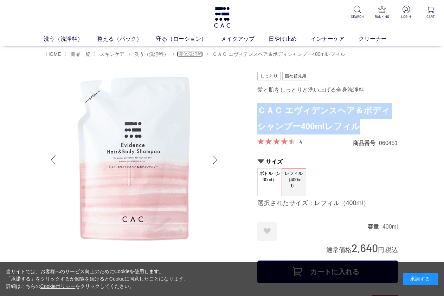
click at [188, 54] on span "液体洗浄料" at bounding box center [190, 54] width 25 height 6
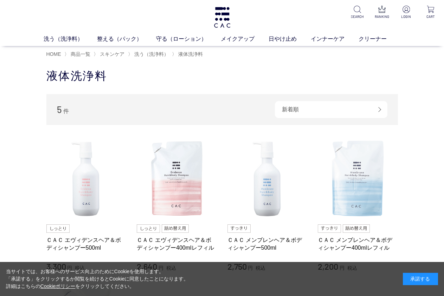
scroll to position [51, 0]
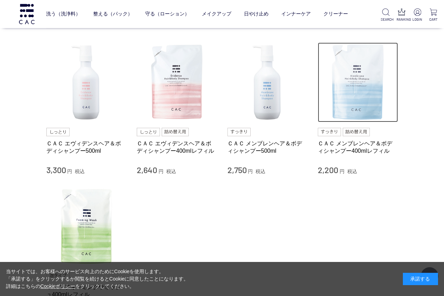
click at [360, 94] on img at bounding box center [357, 82] width 80 height 80
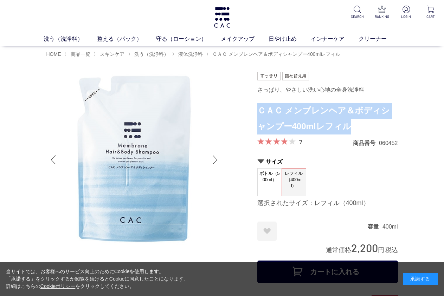
drag, startPoint x: 350, startPoint y: 127, endPoint x: 259, endPoint y: 112, distance: 92.8
click at [259, 112] on h1 "ＣＡＣ メンブレンヘア＆ボディシャンプー400mlレフィル" at bounding box center [327, 119] width 140 height 32
copy h1 "ＣＡＣ メンブレンヘア＆ボディシャンプー400mlレフィル"
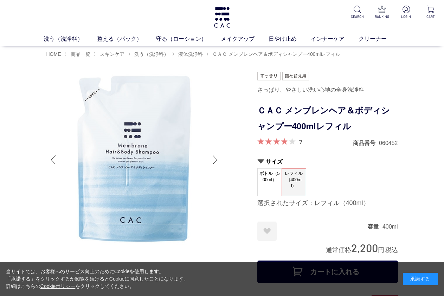
click at [269, 186] on span "ボトル（500ml）" at bounding box center [269, 179] width 24 height 20
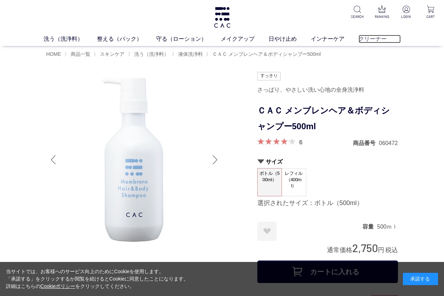
click at [380, 36] on link "クリーナー" at bounding box center [379, 39] width 42 height 8
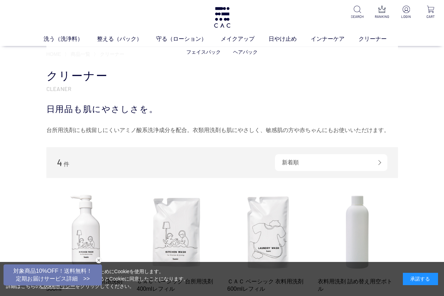
click at [49, 55] on ul "フェイスパック ヘアパック" at bounding box center [221, 52] width 351 height 17
click at [54, 51] on ul "液体洗浄料 パウダー洗浄料 泡洗顔料 グッズ" at bounding box center [221, 52] width 351 height 17
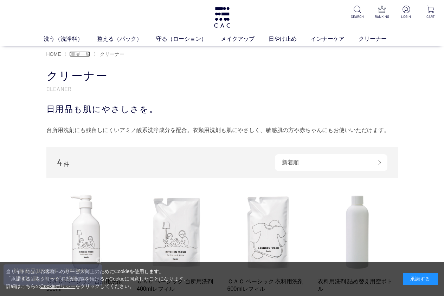
click at [86, 56] on span "商品一覧" at bounding box center [81, 54] width 20 height 6
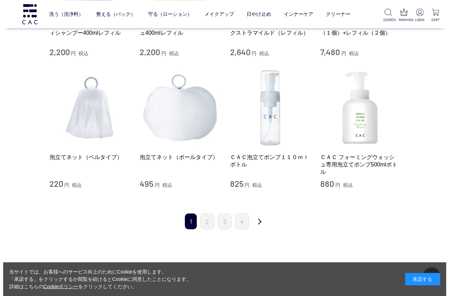
scroll to position [708, 0]
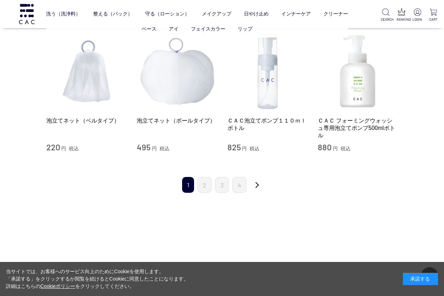
click at [150, 26] on li "ベース" at bounding box center [155, 28] width 27 height 7
click at [150, 28] on link "ベース" at bounding box center [149, 29] width 15 height 6
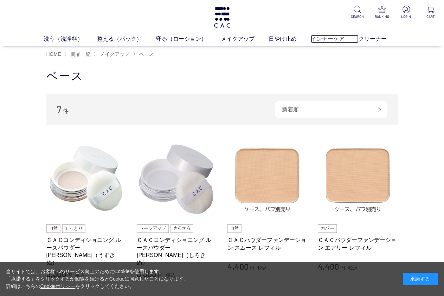
click at [337, 40] on link "インナーケア" at bounding box center [334, 39] width 48 height 8
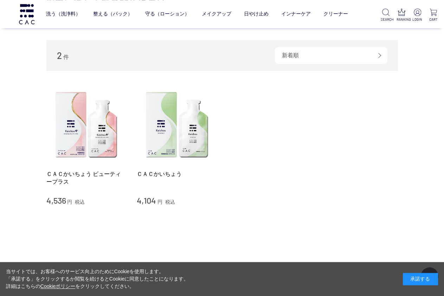
scroll to position [51, 0]
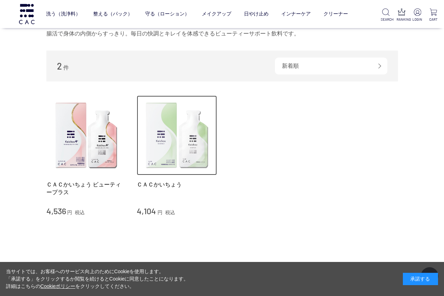
click at [176, 155] on img at bounding box center [177, 136] width 80 height 80
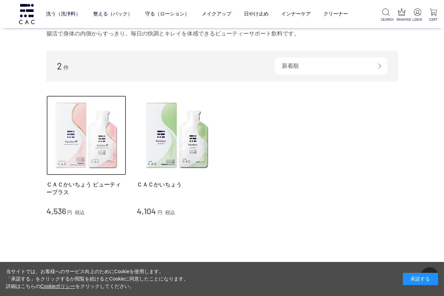
click at [72, 150] on img at bounding box center [86, 136] width 80 height 80
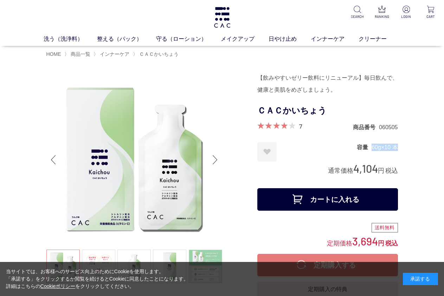
drag, startPoint x: 366, startPoint y: 144, endPoint x: 400, endPoint y: 147, distance: 33.9
copy dl "容量 60g×10 本"
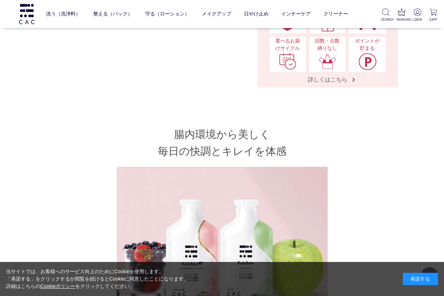
scroll to position [455, 0]
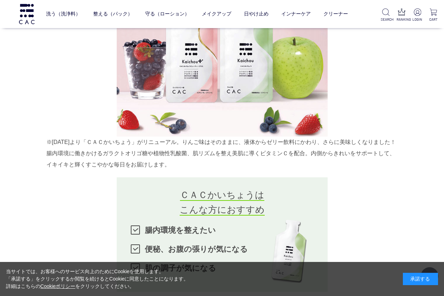
drag, startPoint x: 46, startPoint y: 142, endPoint x: 97, endPoint y: 167, distance: 56.9
drag, startPoint x: 45, startPoint y: 140, endPoint x: 68, endPoint y: 144, distance: 23.5
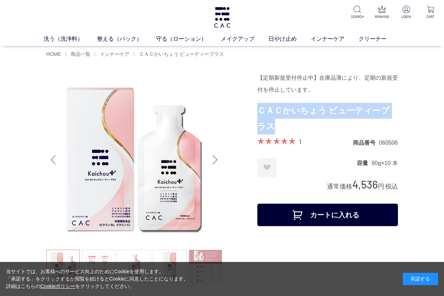
drag, startPoint x: 272, startPoint y: 126, endPoint x: 258, endPoint y: 114, distance: 18.2
click at [258, 114] on h1 "ＣＡＣかいちょう ビューティープラス" at bounding box center [327, 119] width 140 height 32
copy h1 "ＣＡＣかいちょう ビューティープラス"
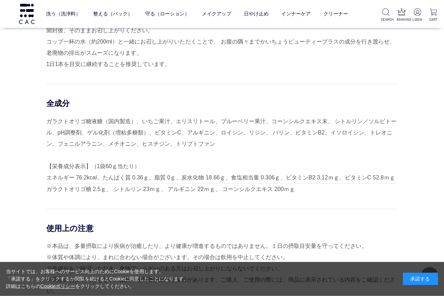
scroll to position [2073, 0]
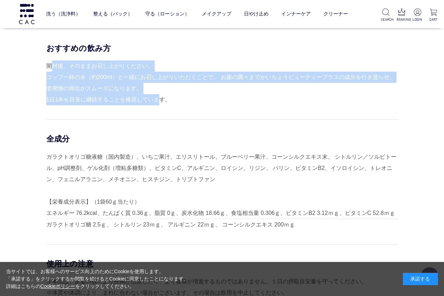
drag, startPoint x: 156, startPoint y: 96, endPoint x: 44, endPoint y: 62, distance: 116.9
click at [46, 62] on div "おすすめの飲み方 開封後、そのままお召し上がりください。 コップ一杯の水（約200ml）と一緒にお召し上がりいただくことで、 お腹の隅々までかいちょうビューテ…" at bounding box center [221, 200] width 351 height 314
copy div "開封後、そのままお召し上がりください。 コップ一杯の水（約200ml）と一緒にお召し上がりいただくことで、 お腹の隅々までかいちょうビューティープラスの成分を…"
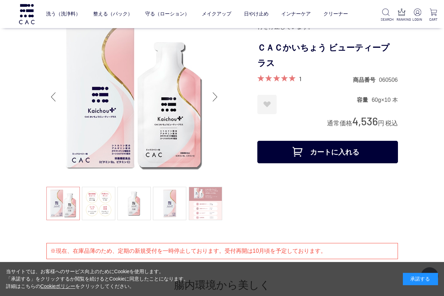
scroll to position [0, 0]
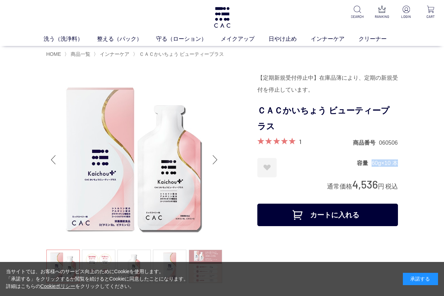
drag, startPoint x: 402, startPoint y: 163, endPoint x: 368, endPoint y: 163, distance: 33.4
copy dl "容量 60g×10 本"
